Goal: Task Accomplishment & Management: Use online tool/utility

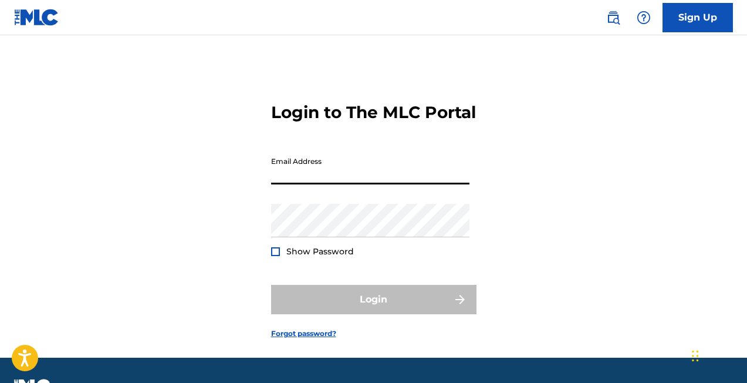
click at [323, 184] on input "Email Address" at bounding box center [370, 167] width 198 height 33
type input "j@[DOMAIN_NAME]"
click at [373, 314] on button "Login" at bounding box center [373, 299] width 205 height 29
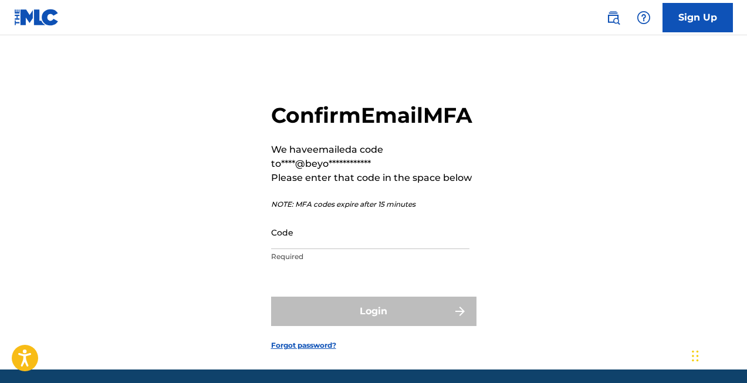
click at [304, 268] on div "Code Required" at bounding box center [370, 241] width 198 height 53
click at [305, 249] on input "Code" at bounding box center [370, 231] width 198 height 33
paste input "480629"
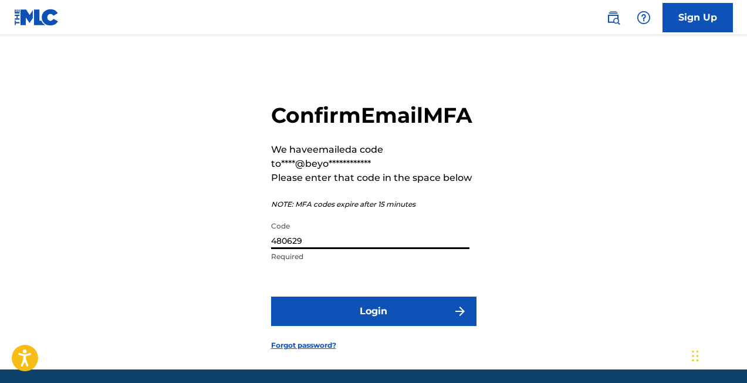
type input "480629"
click at [373, 326] on button "Login" at bounding box center [373, 310] width 205 height 29
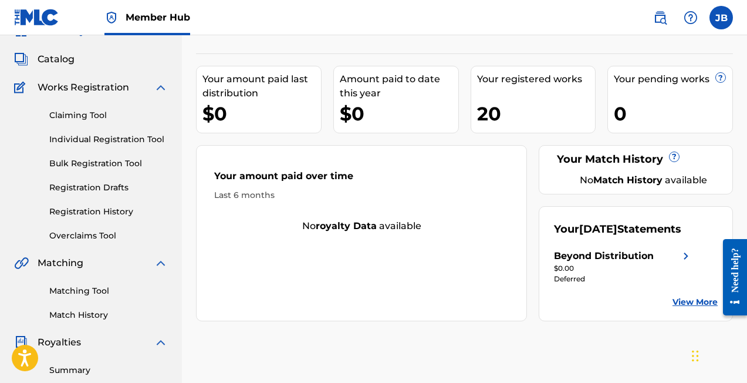
scroll to position [72, 0]
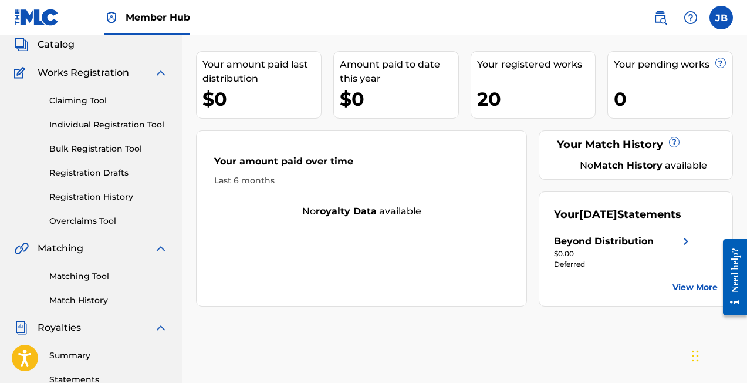
click at [488, 99] on div "20" at bounding box center [536, 99] width 119 height 26
click at [501, 65] on div "Your registered works" at bounding box center [536, 65] width 119 height 14
click at [77, 195] on link "Registration History" at bounding box center [108, 197] width 119 height 12
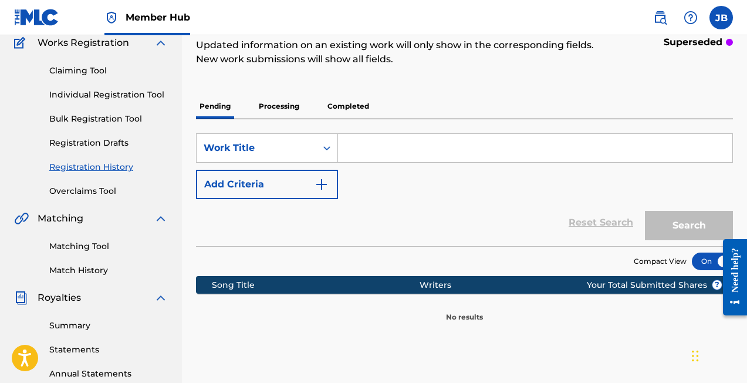
scroll to position [113, 0]
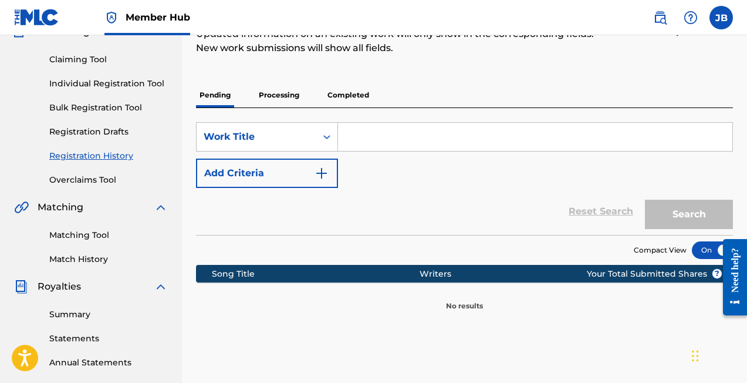
click at [352, 97] on p "Completed" at bounding box center [348, 95] width 49 height 25
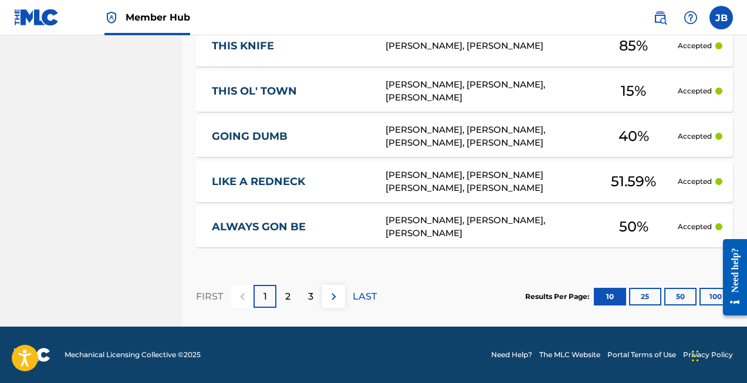
scroll to position [649, 0]
click at [423, 227] on div "[PERSON_NAME], [PERSON_NAME], [PERSON_NAME]" at bounding box center [488, 227] width 204 height 26
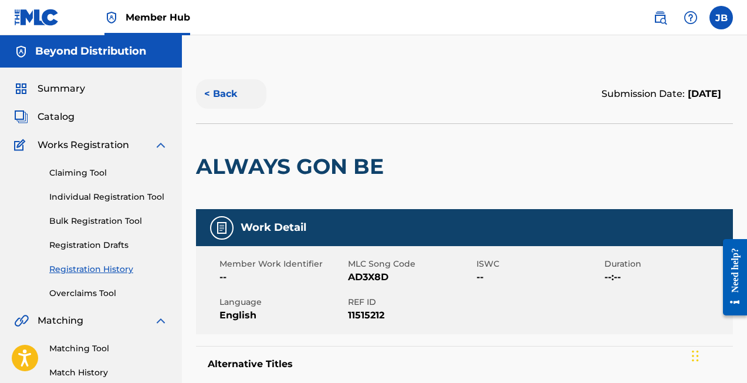
click at [225, 92] on button "< Back" at bounding box center [231, 93] width 70 height 29
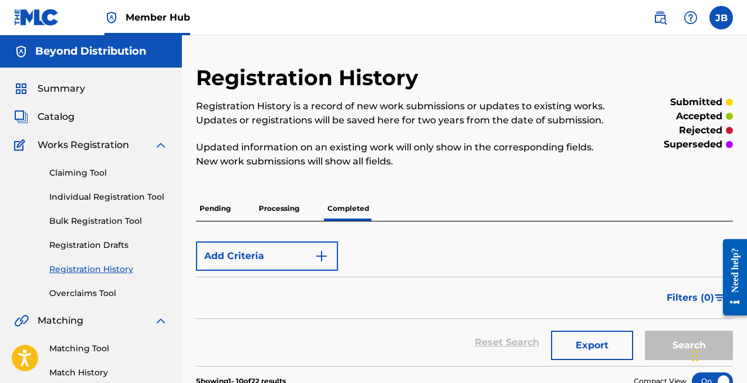
scroll to position [345, 0]
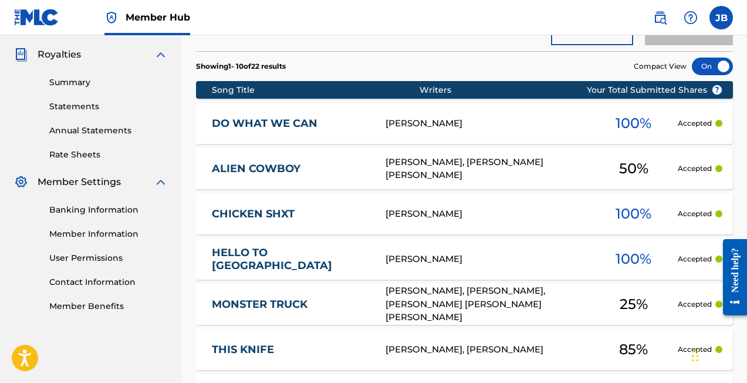
click at [265, 348] on link "THIS KNIFE" at bounding box center [291, 350] width 158 height 14
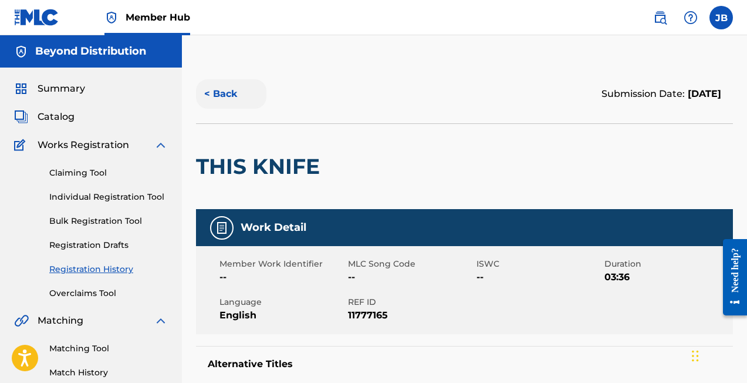
click at [223, 94] on button "< Back" at bounding box center [231, 93] width 70 height 29
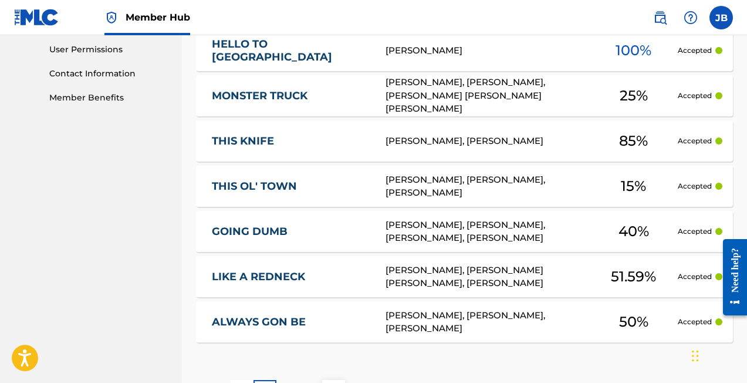
scroll to position [649, 0]
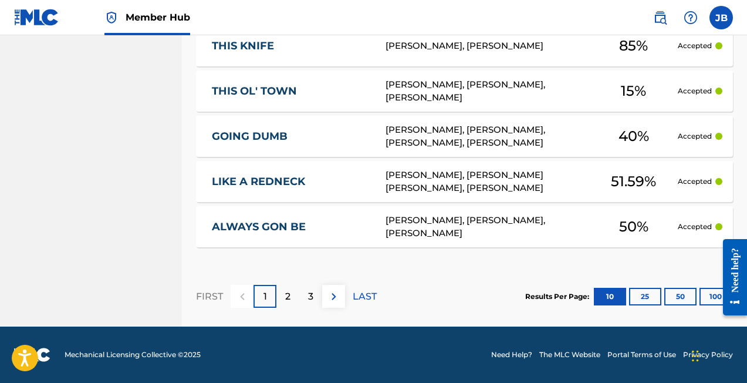
click at [265, 180] on link "LIKE A REDNECK" at bounding box center [291, 182] width 158 height 14
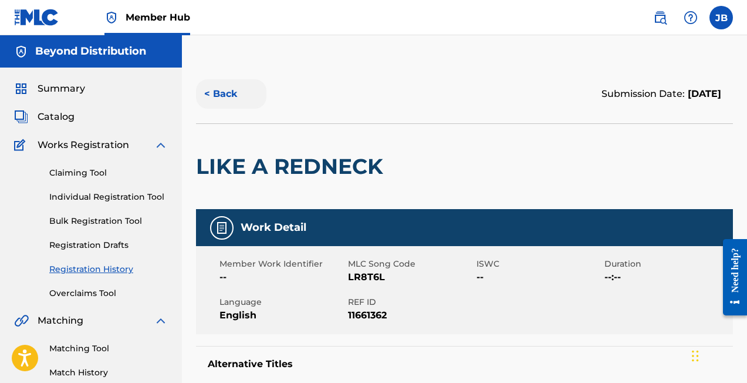
click at [227, 96] on button "< Back" at bounding box center [231, 93] width 70 height 29
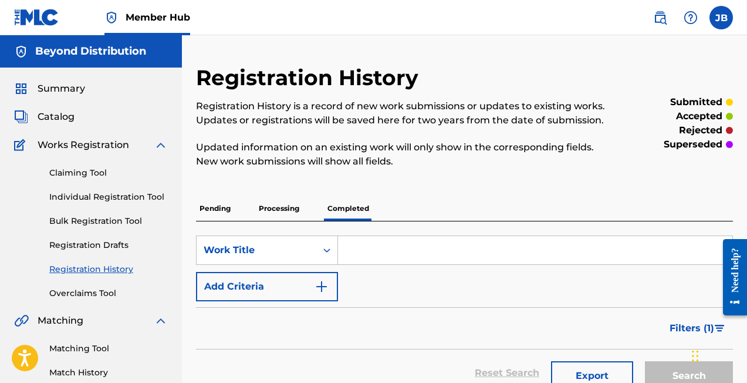
scroll to position [345, 0]
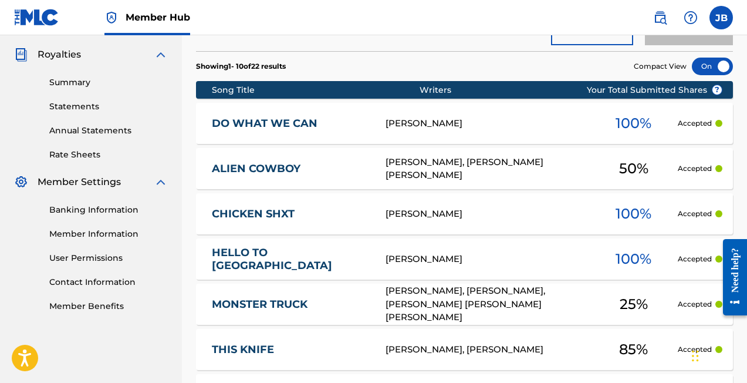
click at [276, 214] on link "CHICKEN SHXT" at bounding box center [291, 214] width 158 height 14
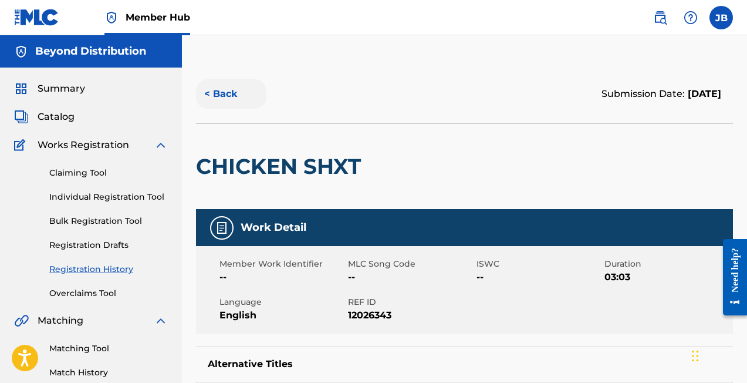
click at [225, 90] on button "< Back" at bounding box center [231, 93] width 70 height 29
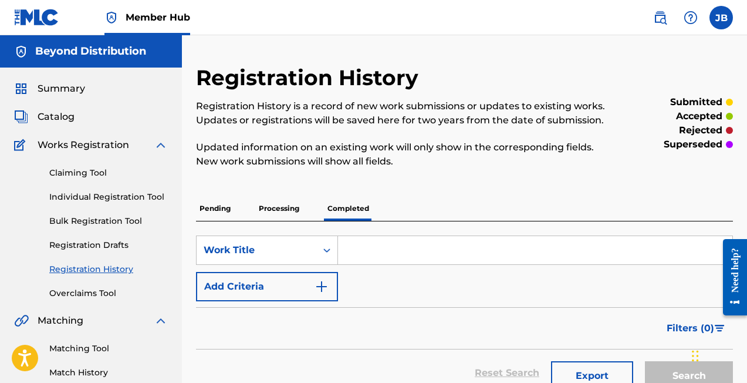
scroll to position [345, 0]
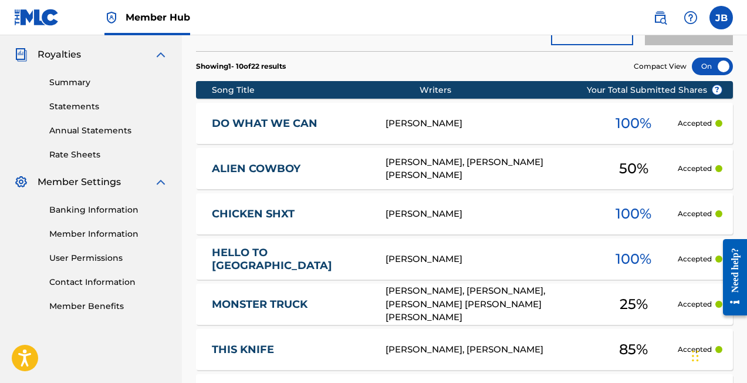
click at [49, 14] on img at bounding box center [36, 17] width 45 height 17
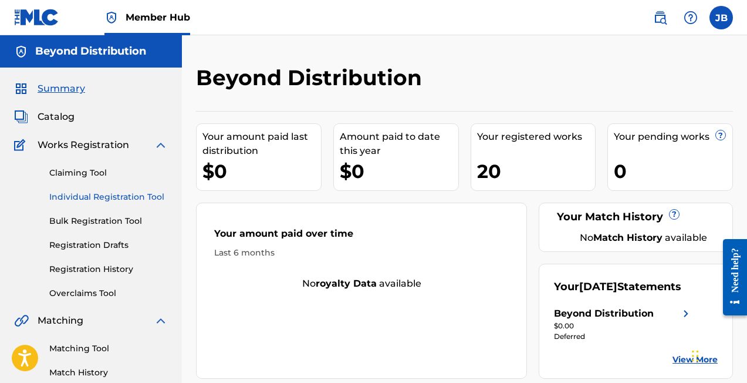
click at [111, 196] on link "Individual Registration Tool" at bounding box center [108, 197] width 119 height 12
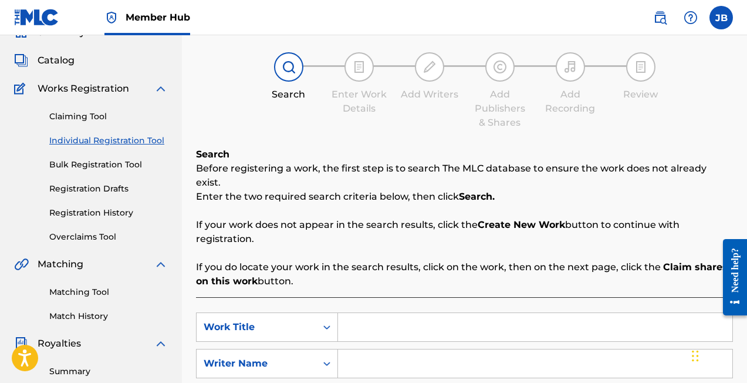
scroll to position [222, 0]
